Goal: Task Accomplishment & Management: Manage account settings

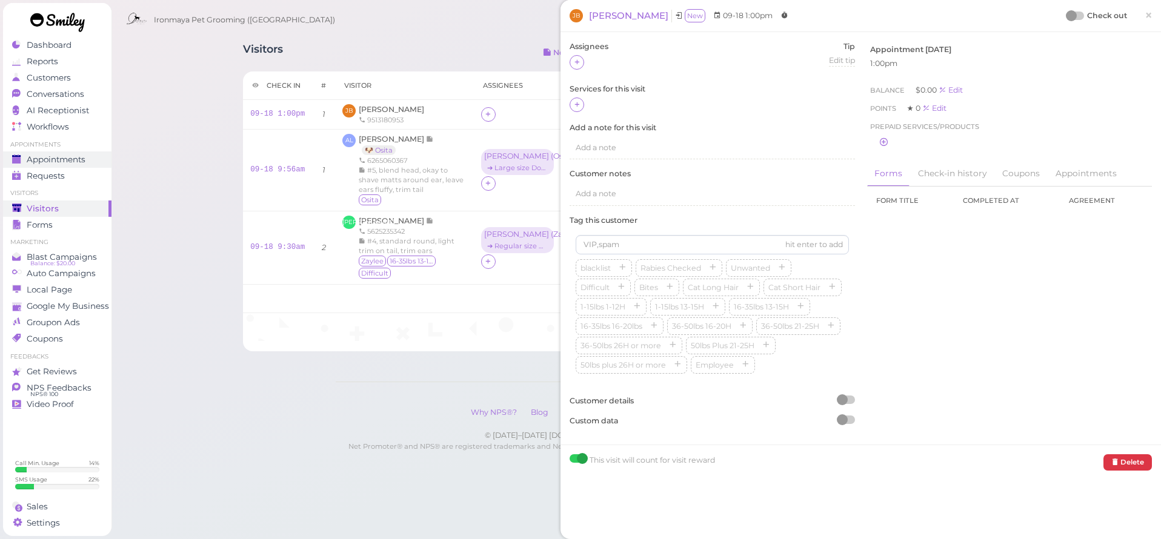
click at [68, 159] on span "Appointments" at bounding box center [56, 159] width 59 height 10
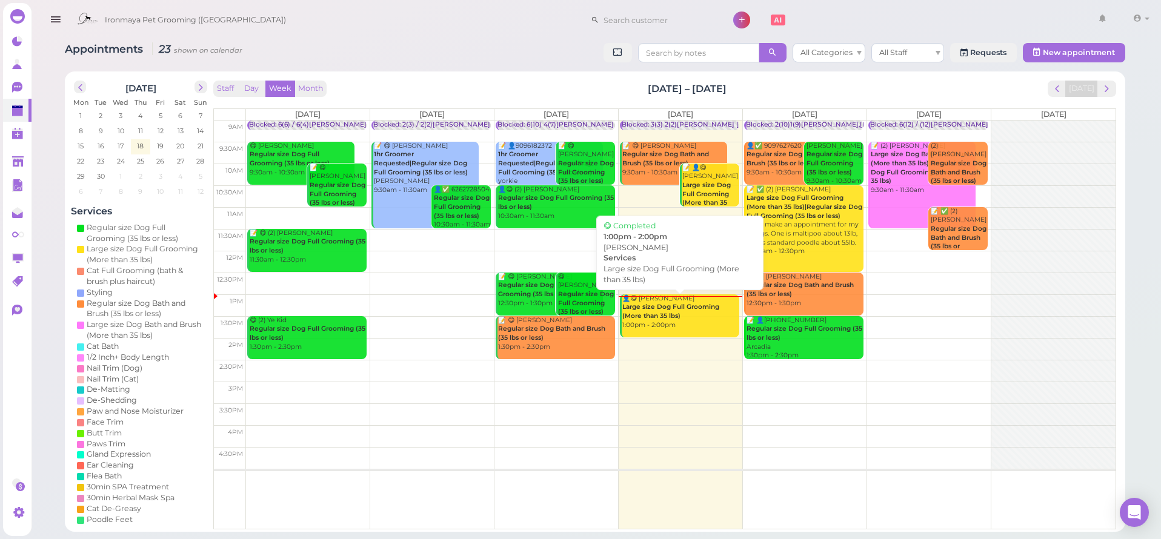
click at [697, 313] on div "👤😋 [PERSON_NAME] Large size Dog Full Grooming (More than 35 lbs) 1:00pm - 2:00pm" at bounding box center [681, 312] width 118 height 36
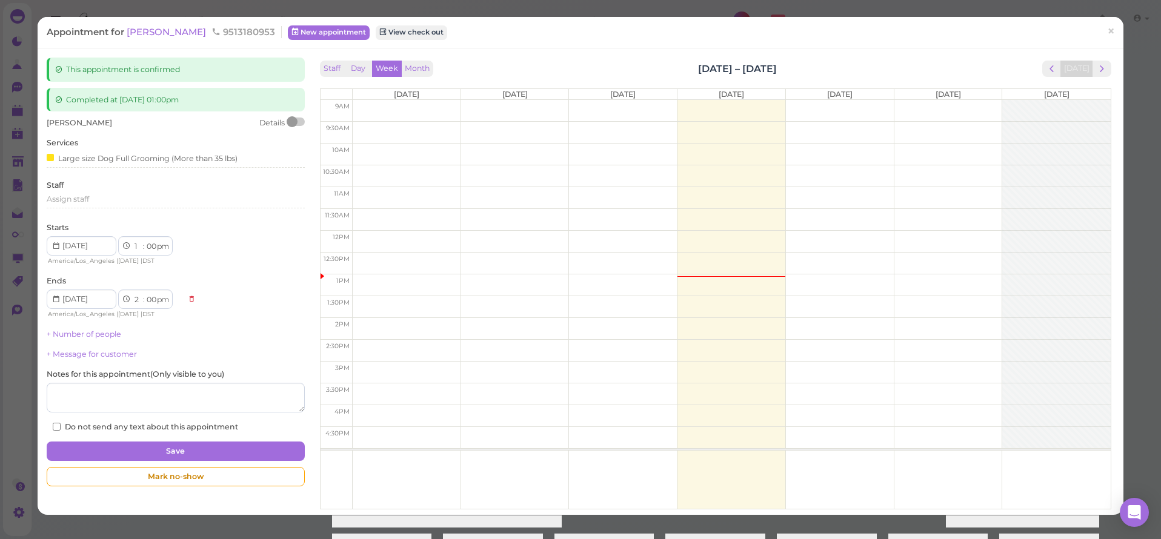
click at [189, 33] on span "[PERSON_NAME]" at bounding box center [168, 32] width 82 height 12
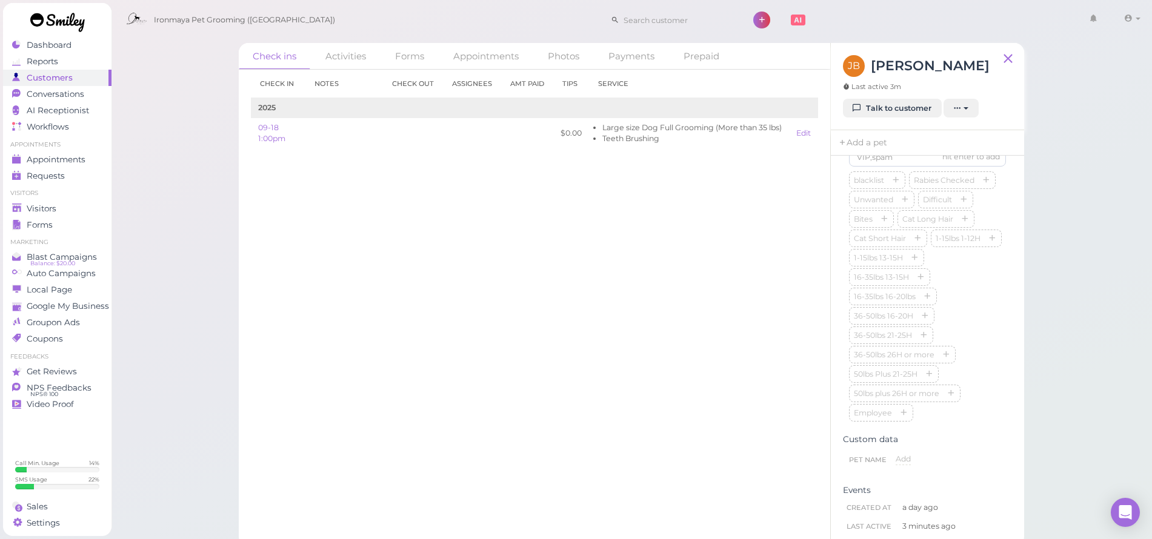
scroll to position [357, 0]
